Goal: Task Accomplishment & Management: Use online tool/utility

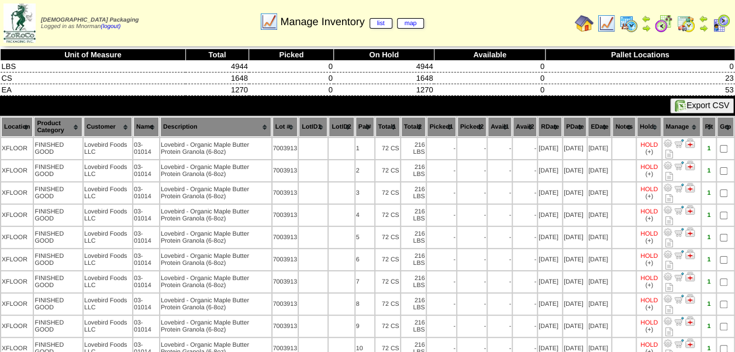
click at [664, 21] on img at bounding box center [663, 23] width 19 height 19
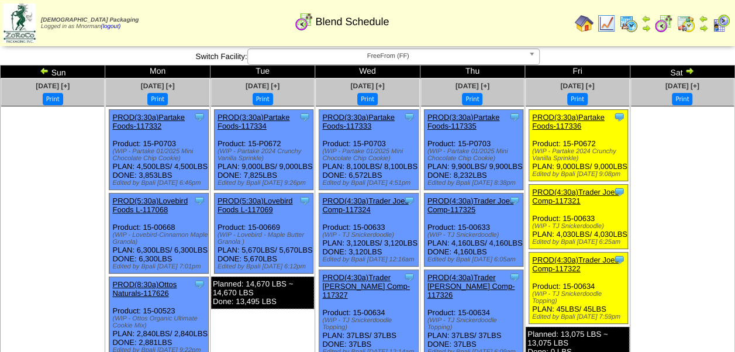
click at [355, 120] on link "PROD(3:30a)Partake Foods-117333" at bounding box center [358, 122] width 72 height 18
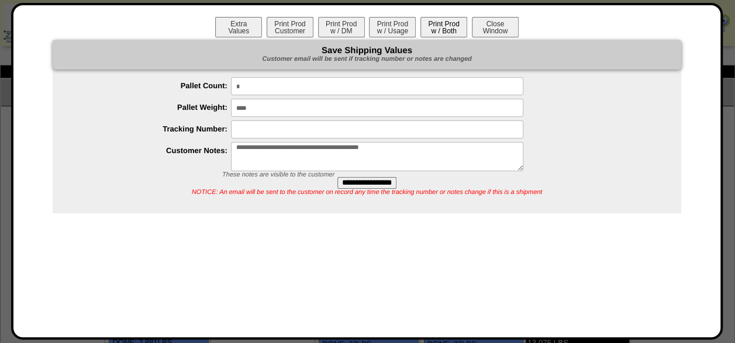
click at [449, 29] on button "Print Prod w / Both" at bounding box center [443, 27] width 47 height 20
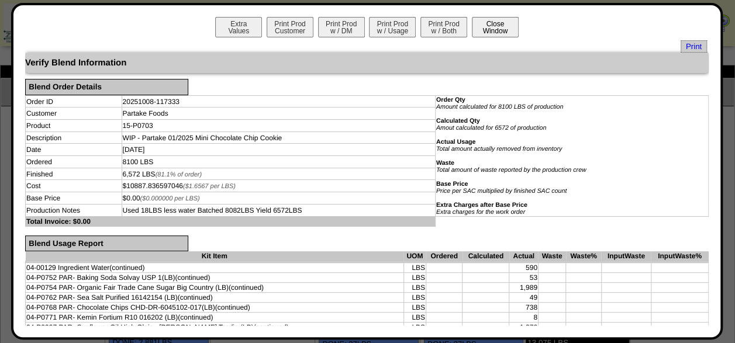
click at [505, 29] on button "Close Window" at bounding box center [495, 27] width 47 height 20
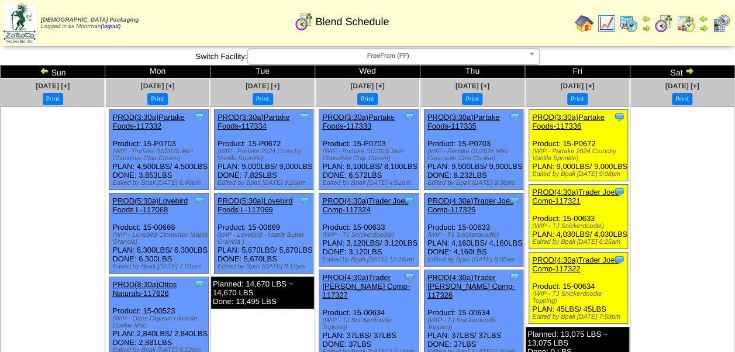
click at [586, 23] on img at bounding box center [583, 23] width 19 height 19
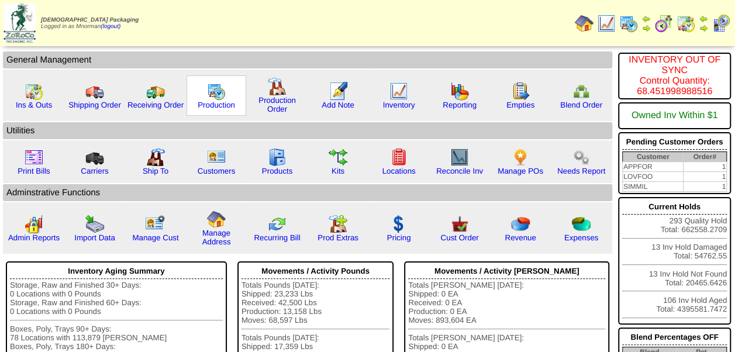
click at [213, 96] on img at bounding box center [216, 91] width 19 height 19
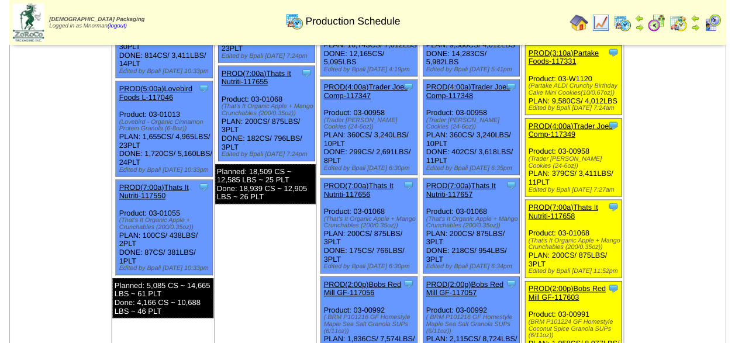
scroll to position [292, 0]
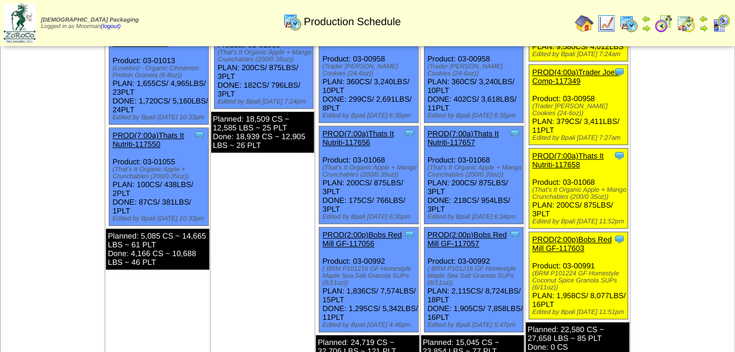
click at [379, 147] on link "PROD(7:00a)Thats It Nutriti-117656" at bounding box center [357, 138] width 71 height 18
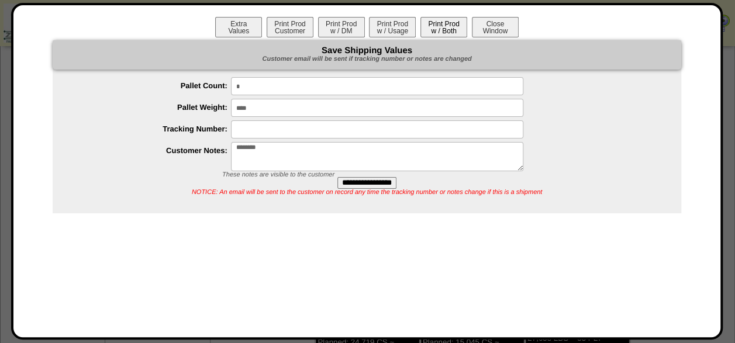
click at [438, 32] on button "Print Prod w / Both" at bounding box center [443, 27] width 47 height 20
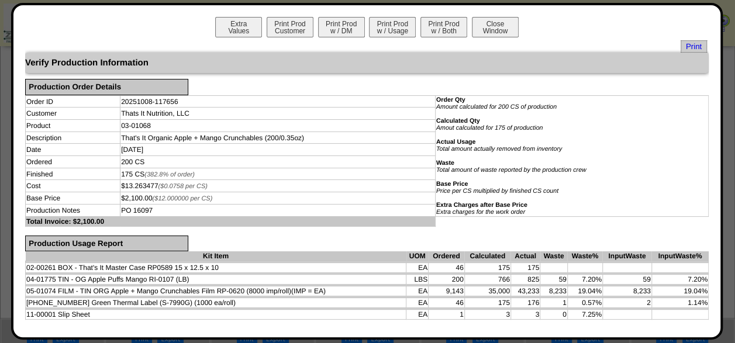
scroll to position [117, 0]
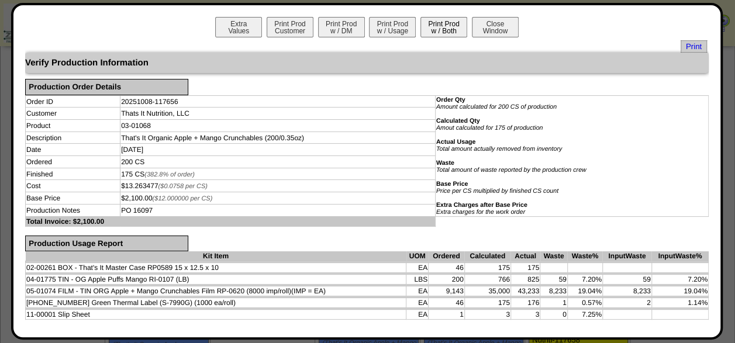
click at [435, 33] on button "Print Prod w / Both" at bounding box center [443, 27] width 47 height 20
click at [439, 30] on button "Print Prod w / Both" at bounding box center [443, 27] width 47 height 20
click at [505, 19] on button "Close Window" at bounding box center [495, 27] width 47 height 20
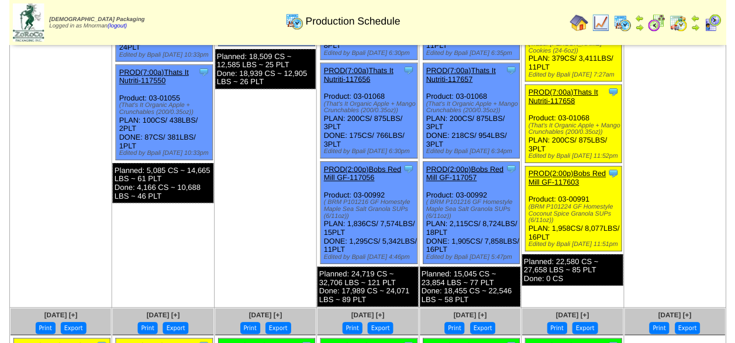
scroll to position [292, 0]
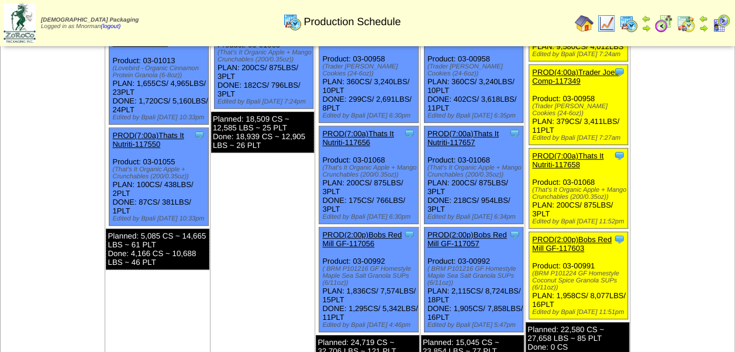
click at [588, 160] on link "PROD(7:00a)Thats It Nutriti-117658" at bounding box center [567, 160] width 71 height 18
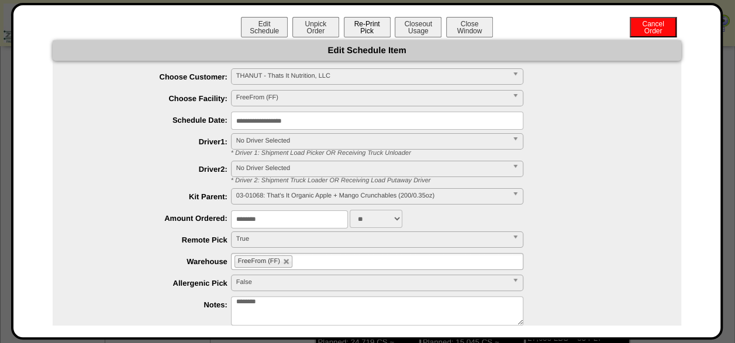
click at [351, 32] on button "Re-Print Pick" at bounding box center [367, 27] width 47 height 20
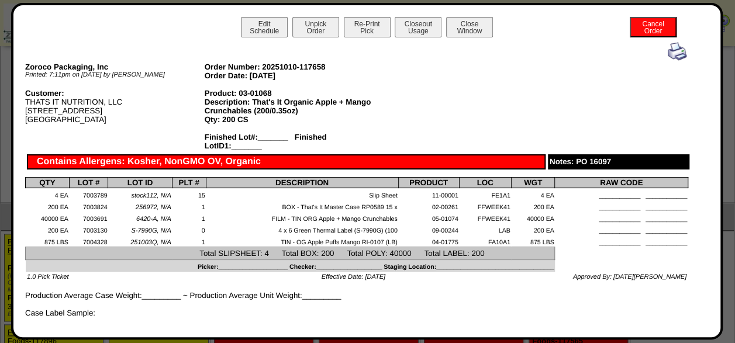
scroll to position [234, 0]
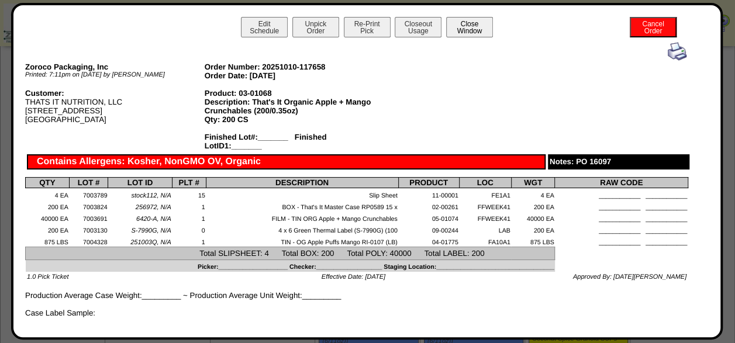
click at [486, 28] on button "Close Window" at bounding box center [469, 27] width 47 height 20
